Goal: Task Accomplishment & Management: Complete application form

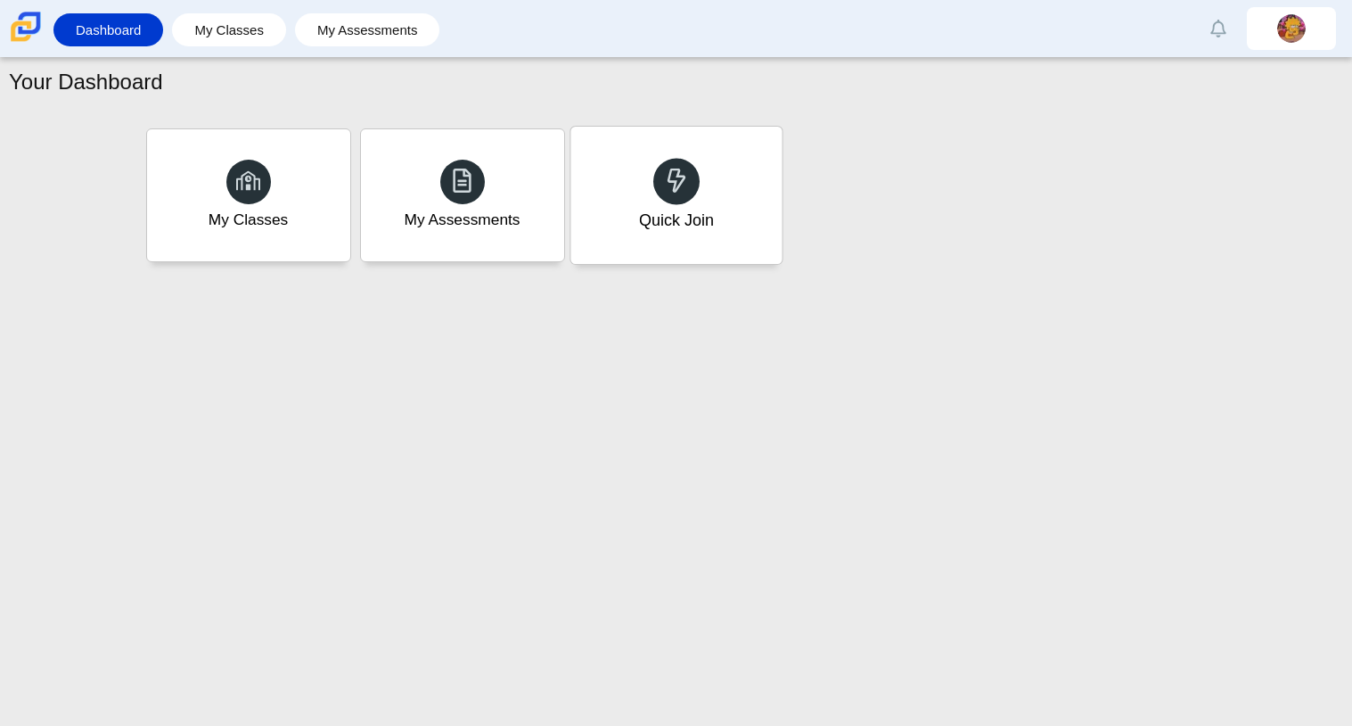
click at [696, 235] on div "Quick Join" at bounding box center [675, 195] width 211 height 137
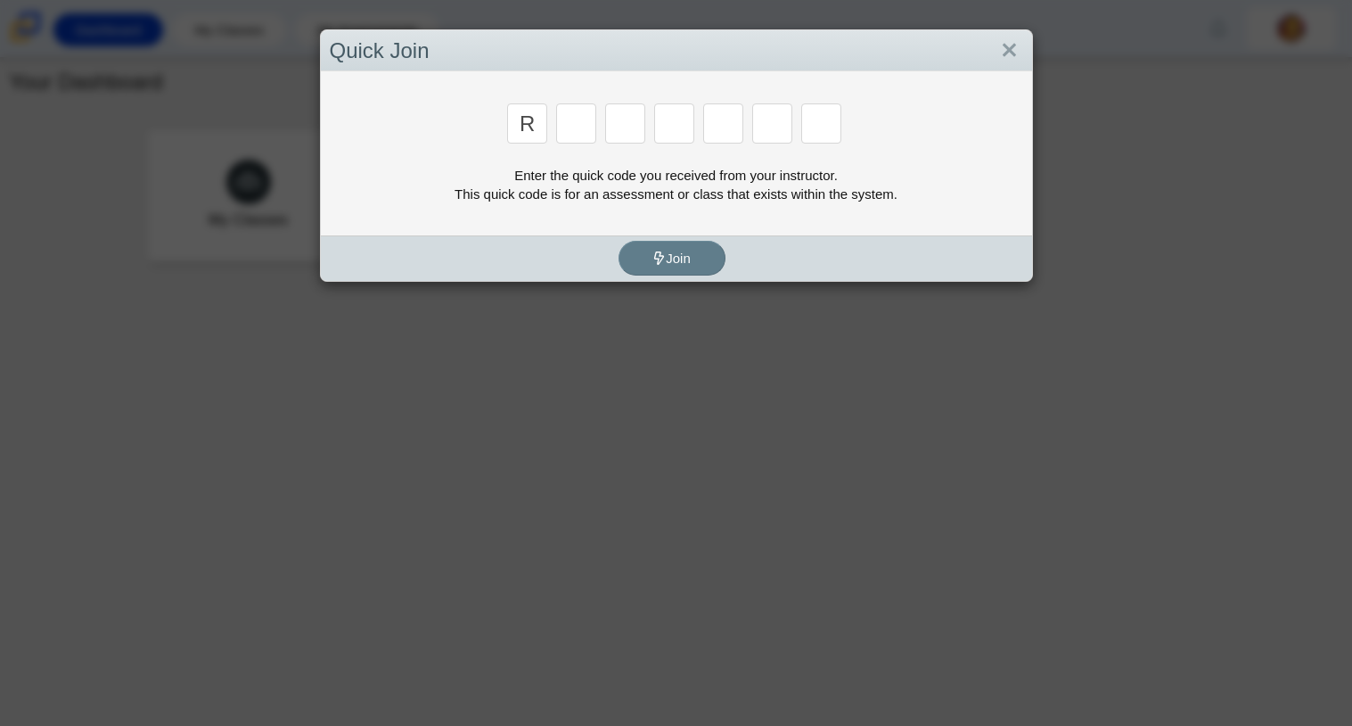
type input "r"
type input "c"
type input "g"
type input "2"
type input "9"
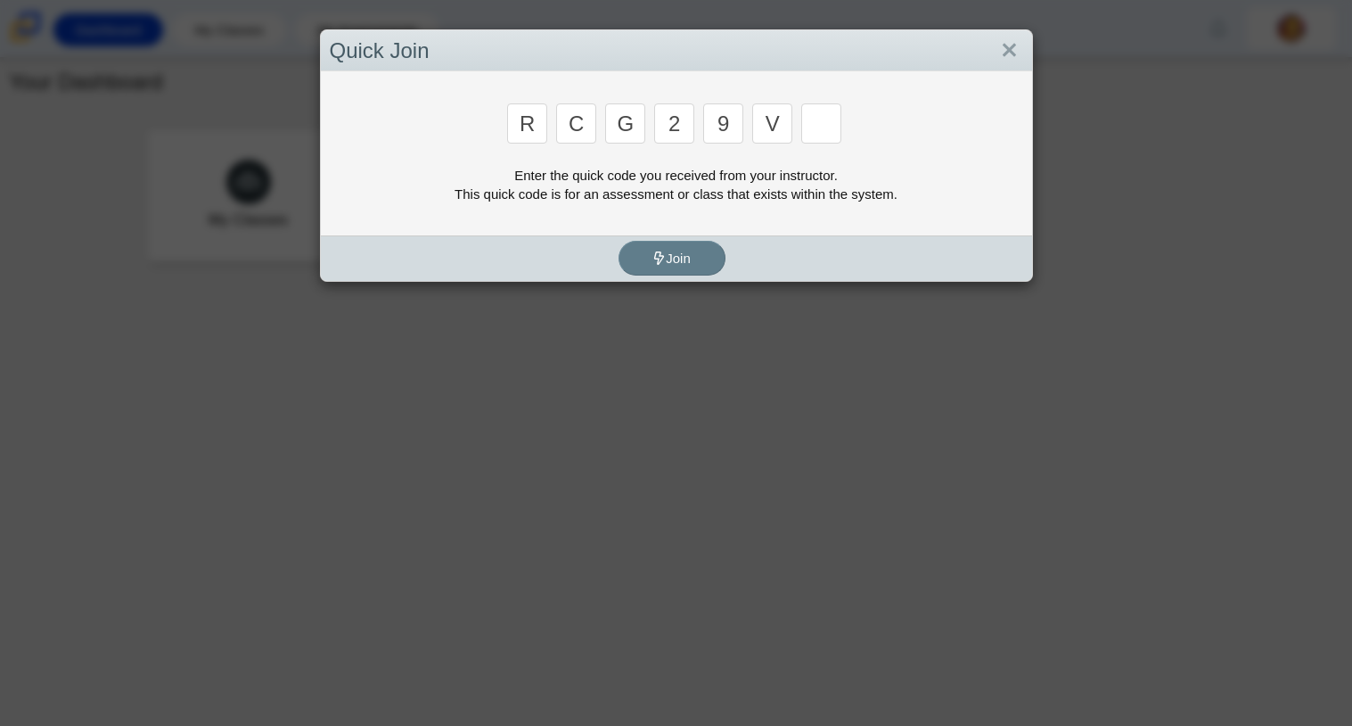
type input "v"
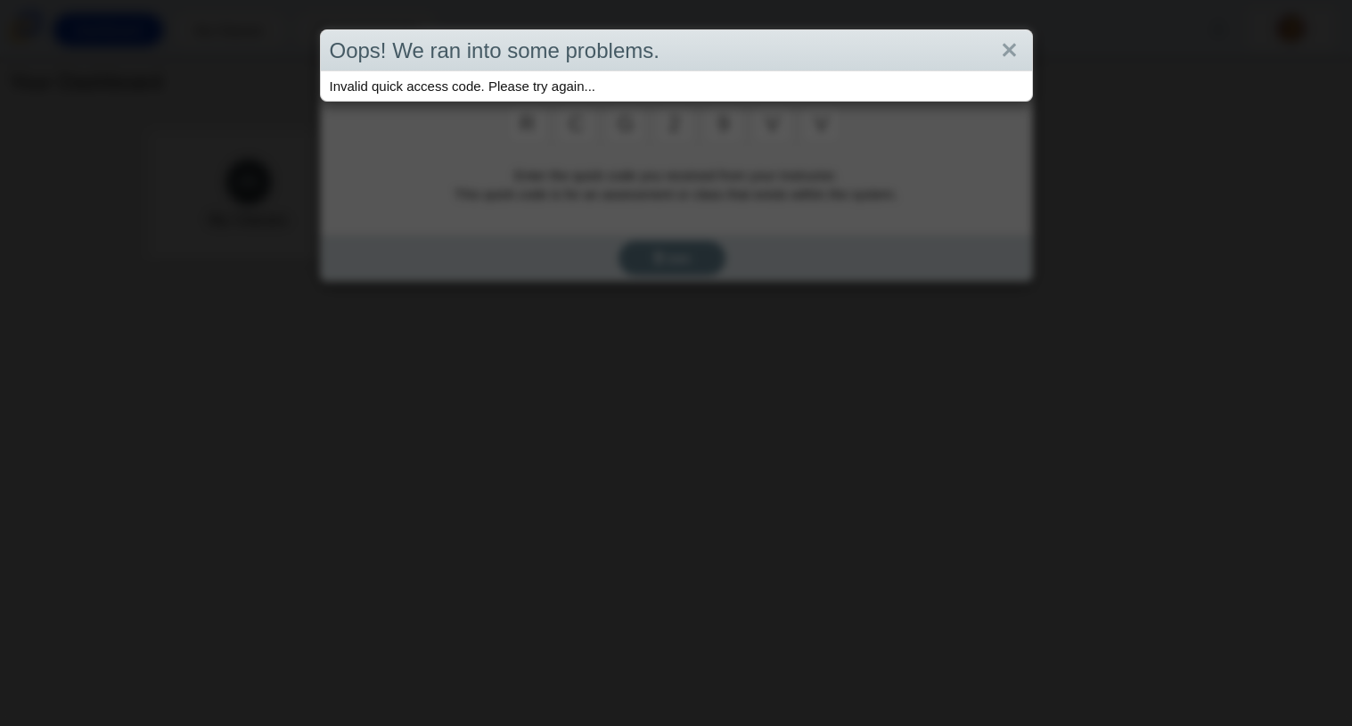
type input "v"
click at [619, 270] on div "Oops! We ran into some problems. Invalid quick access code. Please try again..." at bounding box center [676, 363] width 1352 height 726
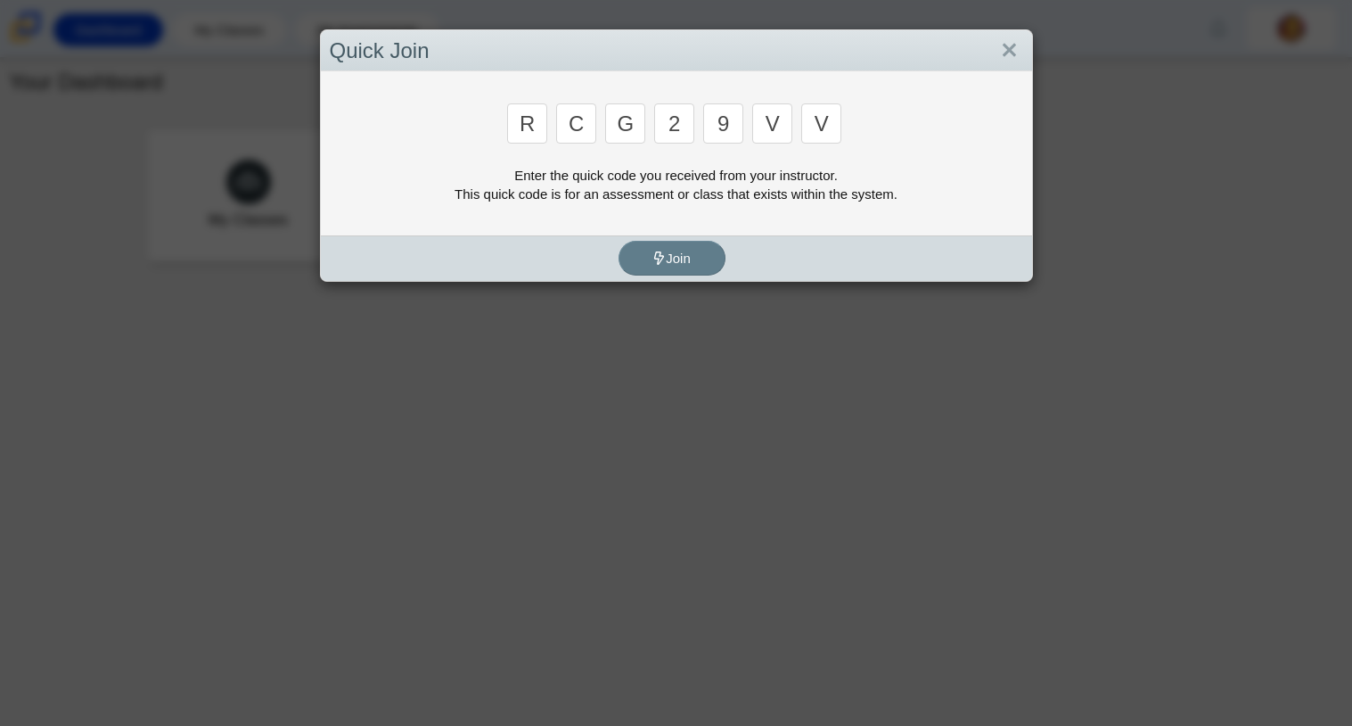
click at [821, 123] on input "v" at bounding box center [821, 123] width 40 height 40
type input "c"
type input "g"
type input "2"
type input "9"
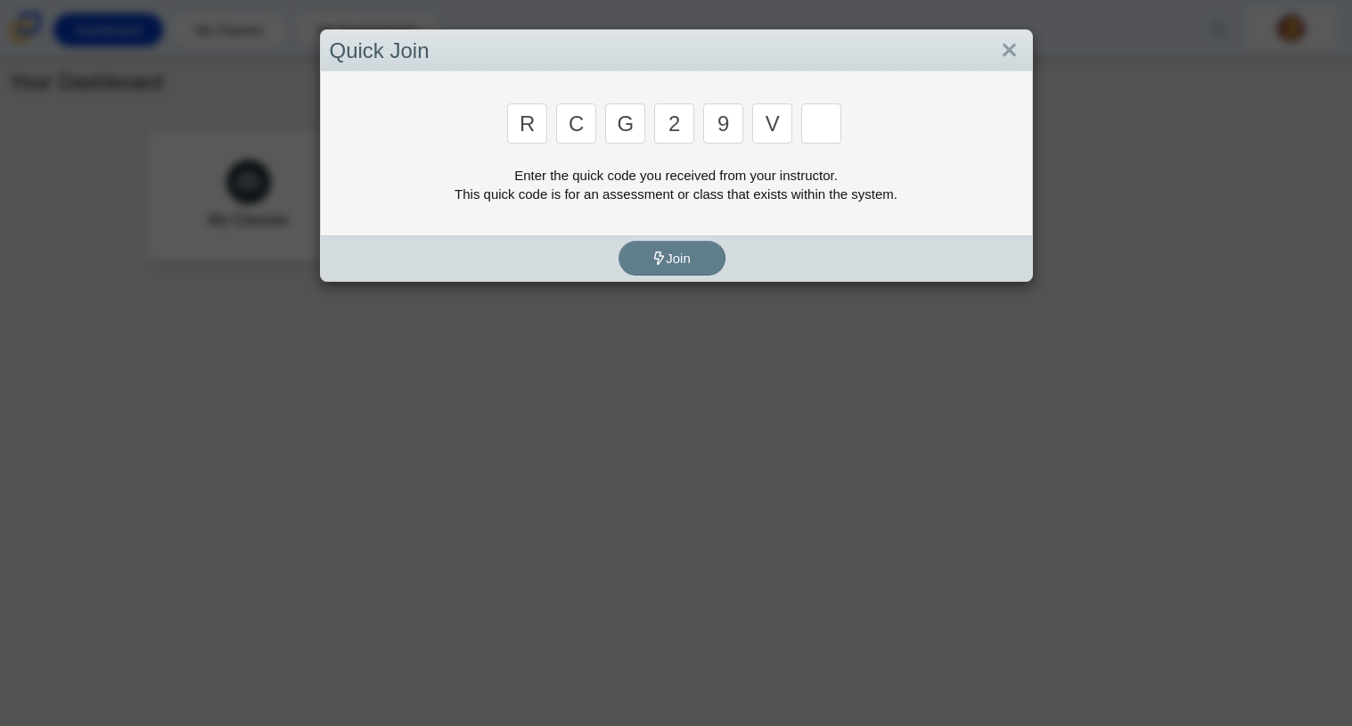
type input "v"
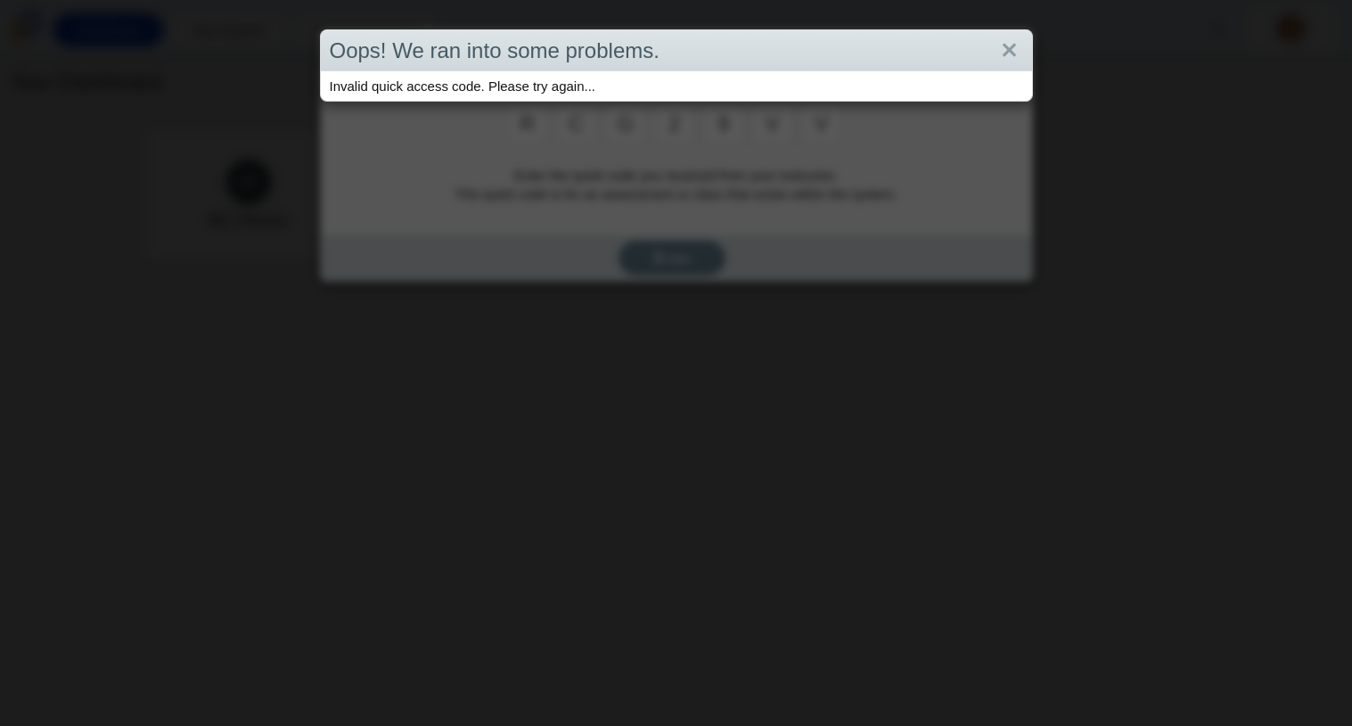
type input "v"
click at [1023, 42] on div "Oops! We ran into some problems." at bounding box center [676, 51] width 711 height 42
click at [1009, 45] on link "Close" at bounding box center [1010, 51] width 28 height 30
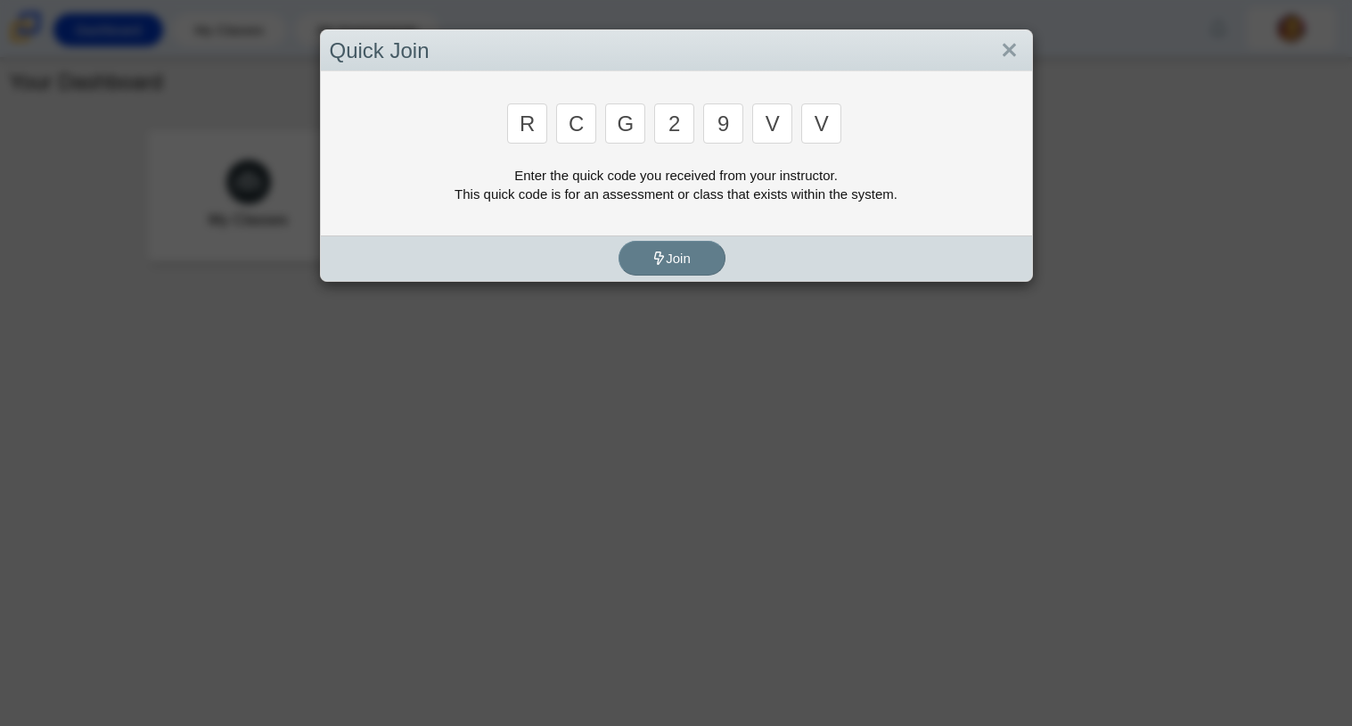
click at [829, 119] on input "v" at bounding box center [821, 123] width 40 height 40
type input "u"
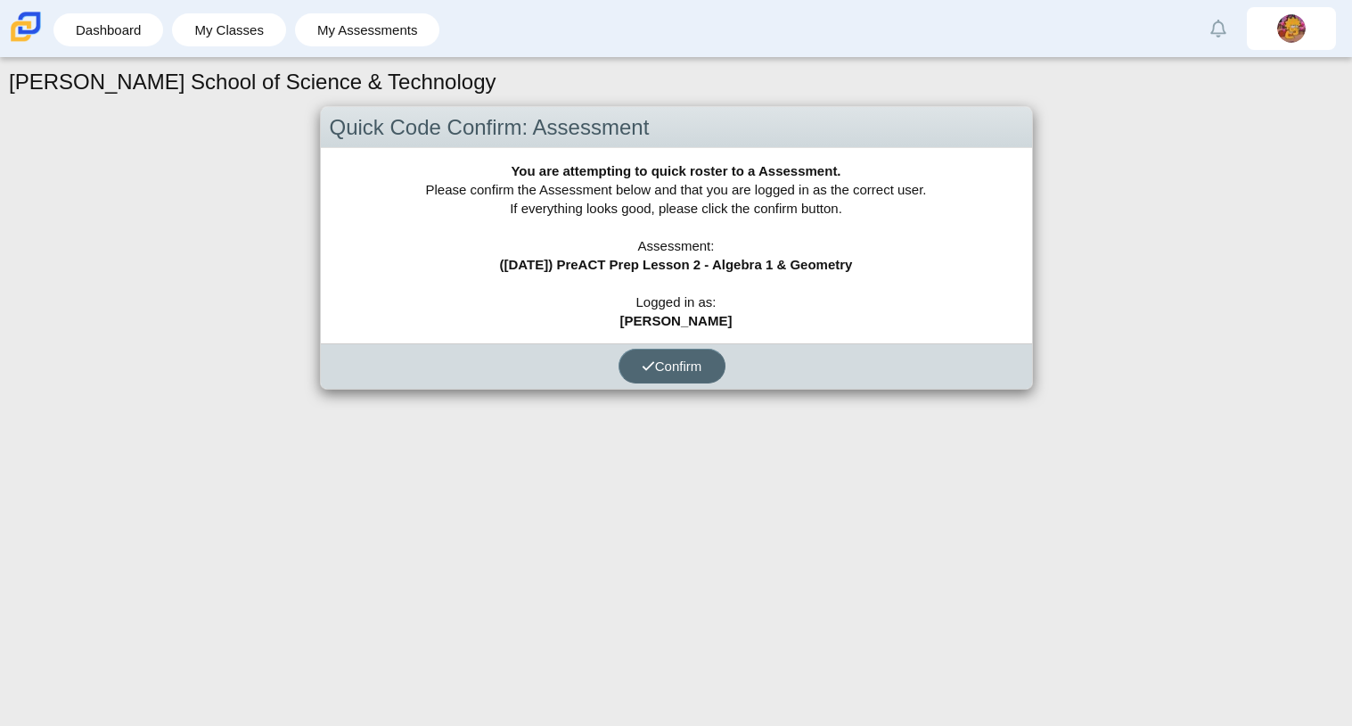
click at [657, 370] on span "Confirm" at bounding box center [672, 365] width 61 height 15
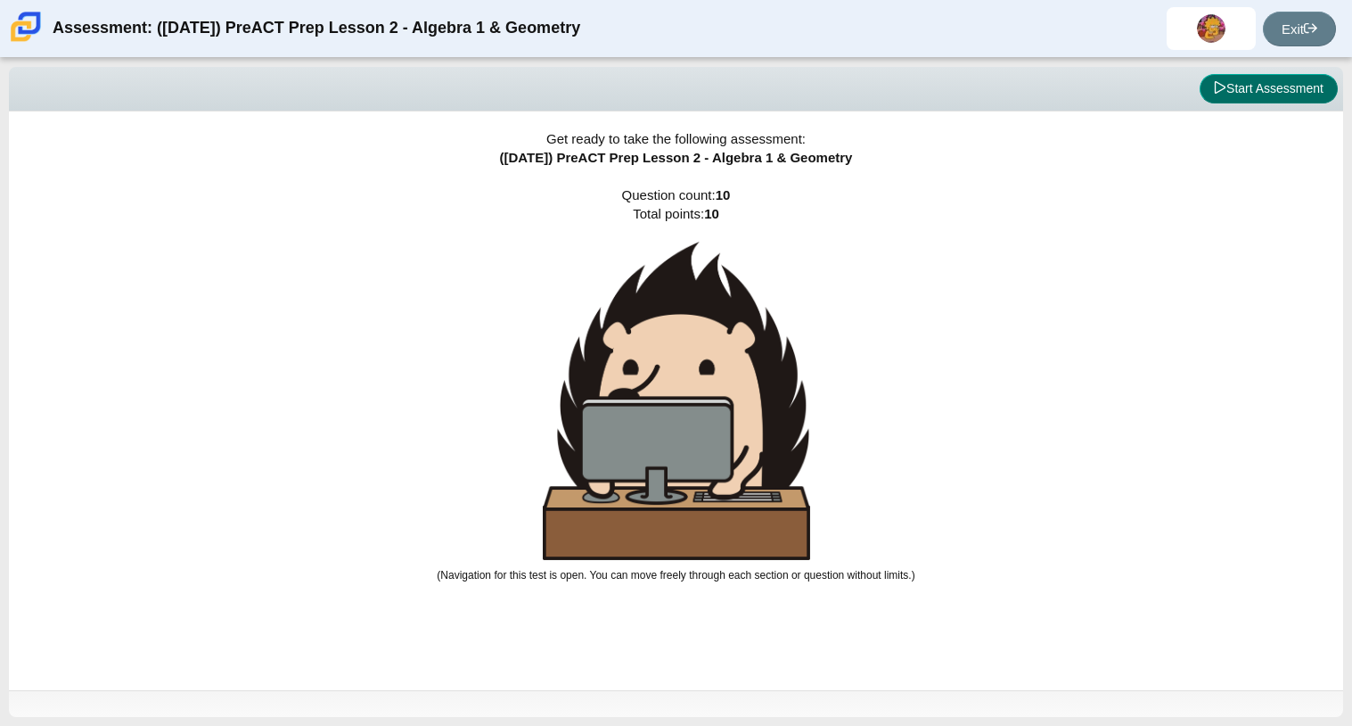
click at [1236, 85] on button "Start Assessment" at bounding box center [1269, 89] width 138 height 30
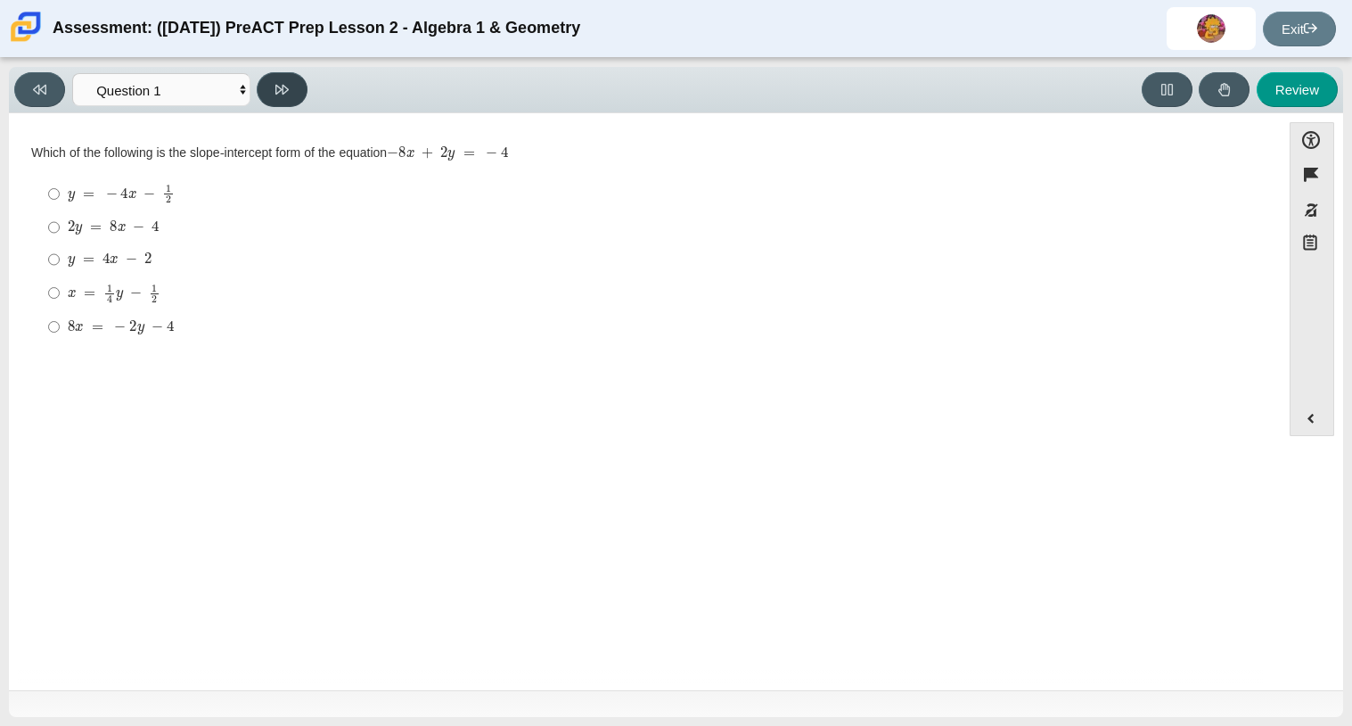
click at [269, 94] on button at bounding box center [282, 89] width 51 height 35
click at [45, 85] on icon at bounding box center [39, 90] width 13 height 10
click at [281, 101] on button at bounding box center [282, 89] width 51 height 35
select select "ed62e223-81bd-4cbf-ab48-ab975844bd1f"
click at [48, 193] on input "8 3 8 thirds" at bounding box center [54, 193] width 12 height 35
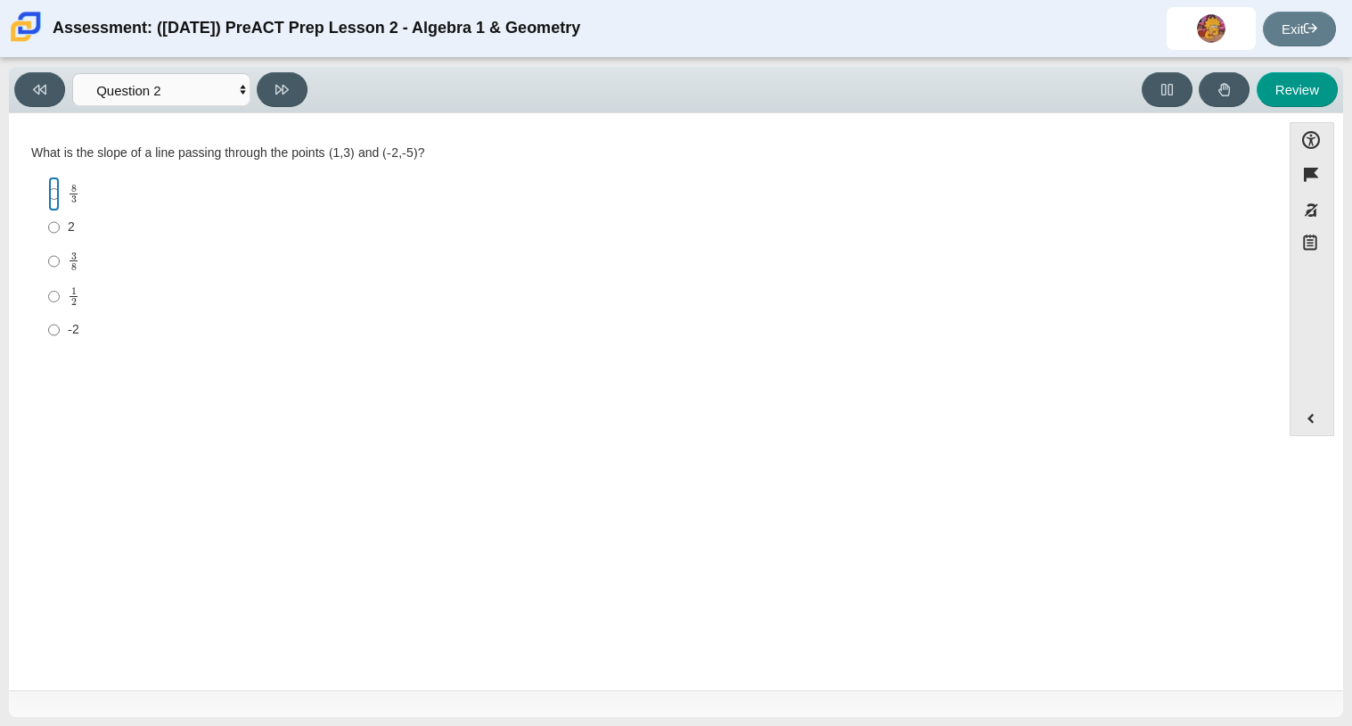
radio input "true"
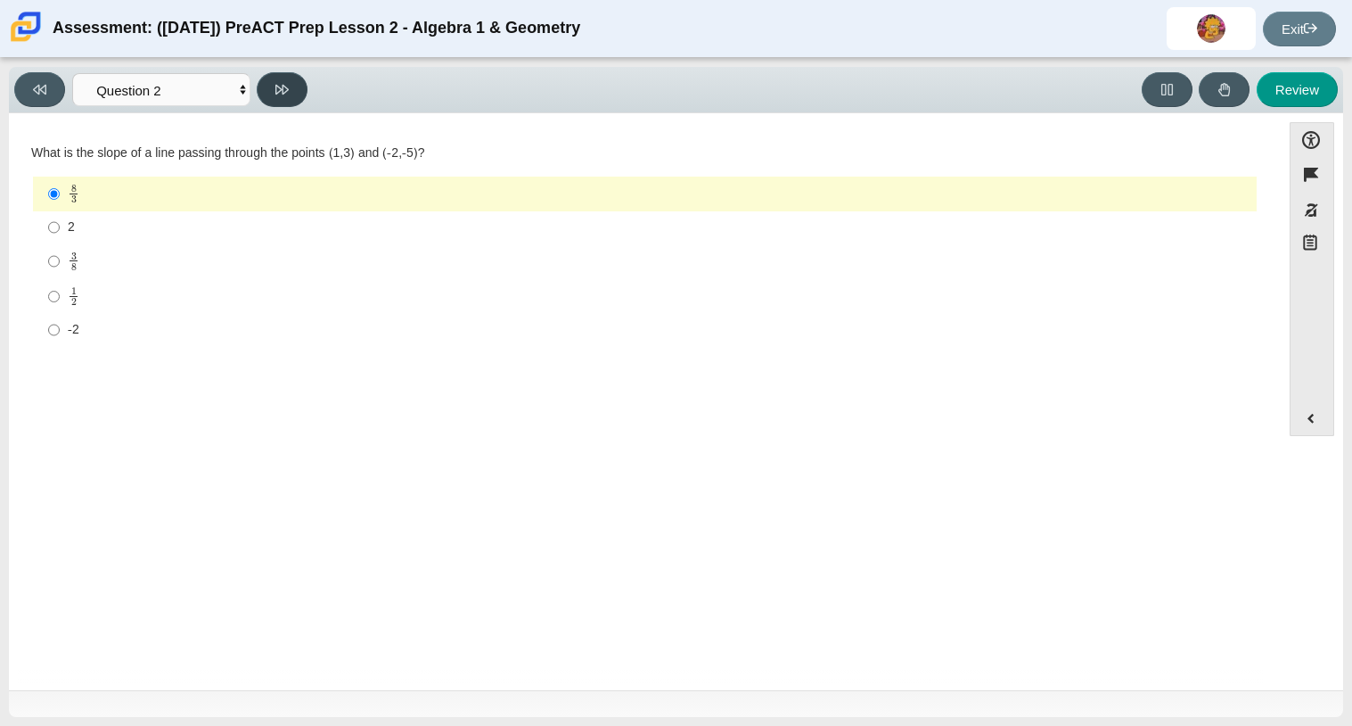
click at [295, 93] on button at bounding box center [282, 89] width 51 height 35
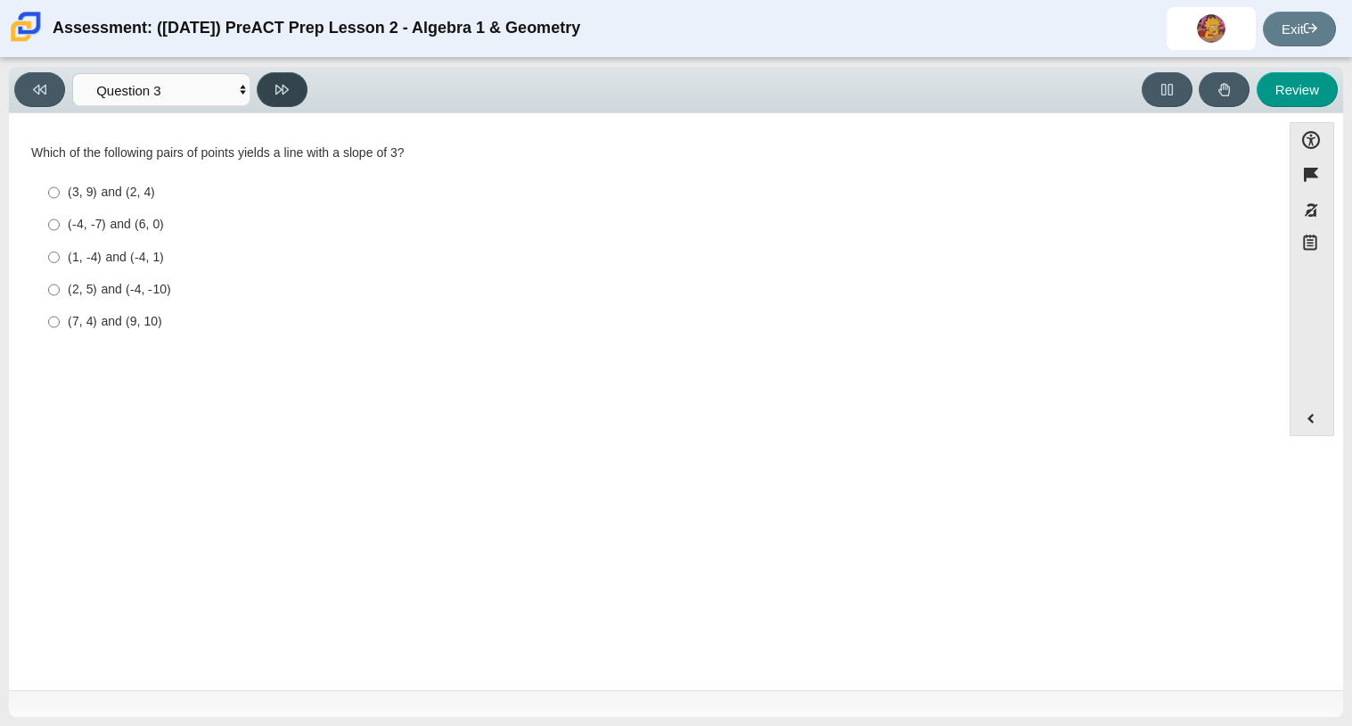
click at [282, 96] on button at bounding box center [282, 89] width 51 height 35
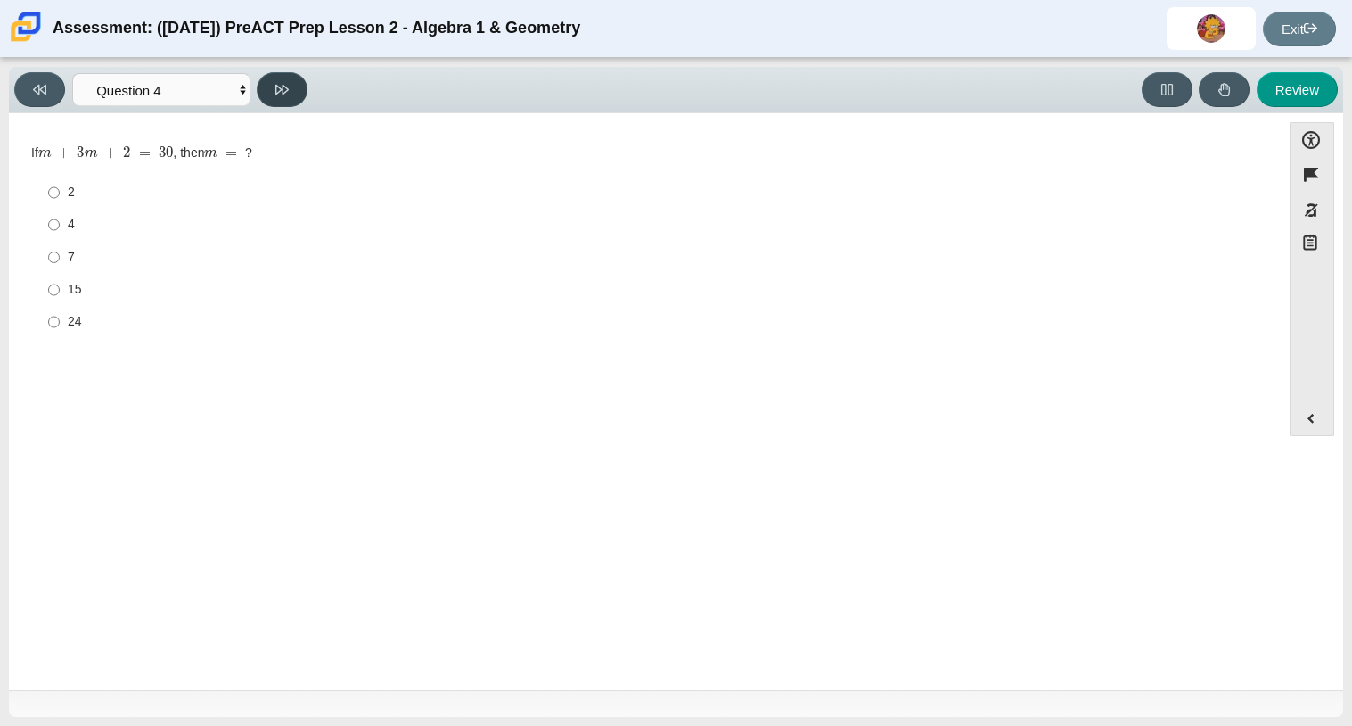
click at [282, 96] on button at bounding box center [282, 89] width 51 height 35
click at [235, 93] on select "Questions Question 1 Question 2 Question 3 Question 4 Question 5 Question 6 Que…" at bounding box center [161, 89] width 178 height 33
click at [441, 369] on div "Question What is the slope of a line with the equation 4 x + 12 y = 6 ? Respons…" at bounding box center [645, 248] width 1254 height 242
click at [24, 75] on button at bounding box center [39, 89] width 51 height 35
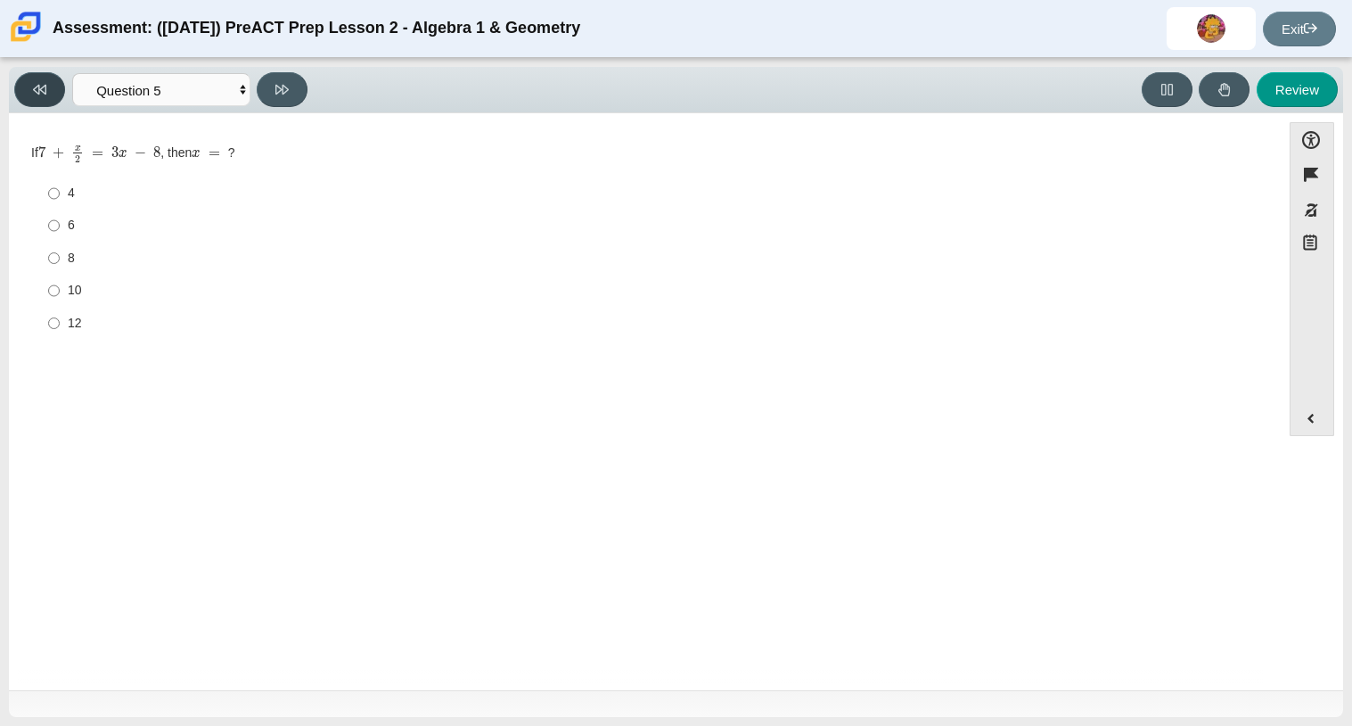
click at [24, 75] on button at bounding box center [39, 89] width 51 height 35
select select "89427bb7-e313-4f00-988f-8b8255897029"
click at [70, 285] on div "15" at bounding box center [659, 290] width 1182 height 18
click at [60, 285] on input "15 15" at bounding box center [54, 290] width 12 height 32
radio input "true"
